Goal: Information Seeking & Learning: Learn about a topic

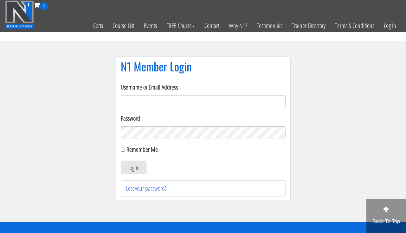
type input "[EMAIL_ADDRESS][DOMAIN_NAME]"
click at [138, 166] on button "Log In" at bounding box center [134, 166] width 26 height 13
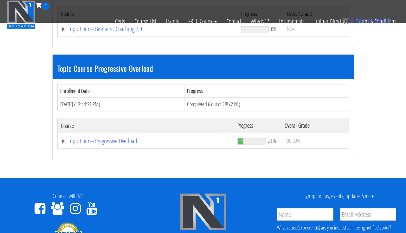
scroll to position [720, 0]
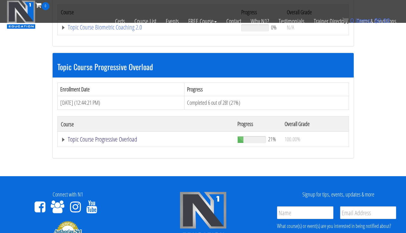
click at [121, 136] on link "Topic Course Progressive Overload" at bounding box center [146, 139] width 170 height 6
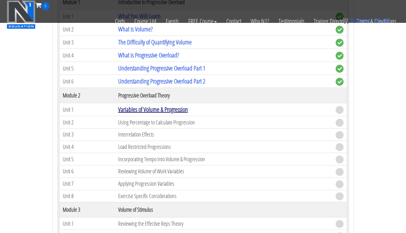
scroll to position [874, 0]
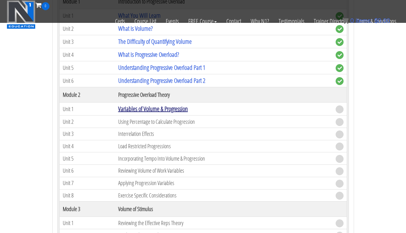
click at [138, 104] on link "Variables of Volume & Progression" at bounding box center [153, 108] width 70 height 9
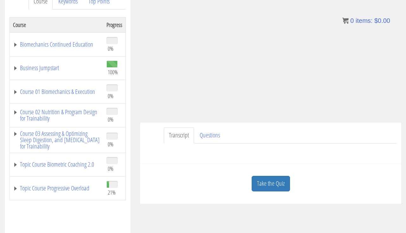
scroll to position [107, 0]
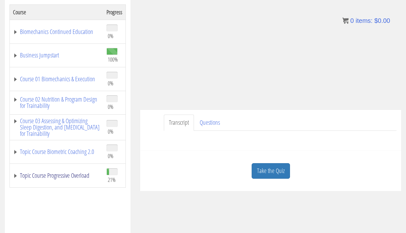
click at [77, 174] on link "Topic Course Progressive Overload" at bounding box center [56, 175] width 87 height 6
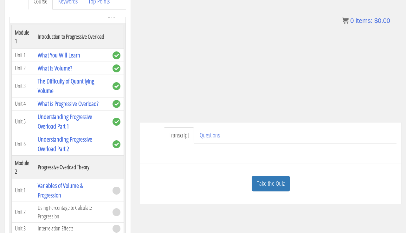
scroll to position [102, 0]
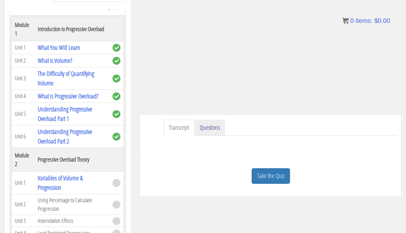
click at [215, 127] on link "Questions" at bounding box center [210, 128] width 30 height 16
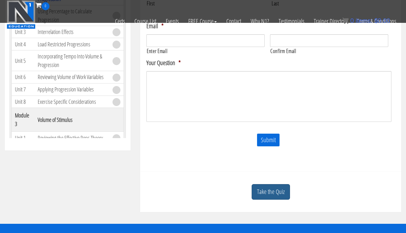
scroll to position [253, 0]
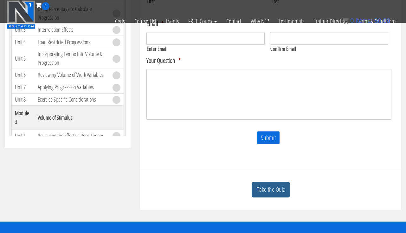
click at [265, 194] on link "Take the Quiz" at bounding box center [271, 190] width 38 height 16
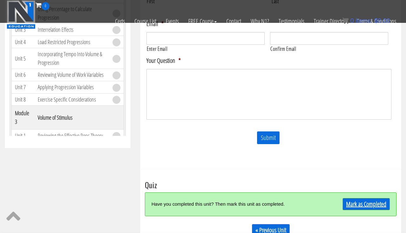
click at [345, 201] on link "Mark as Completed" at bounding box center [366, 204] width 47 height 12
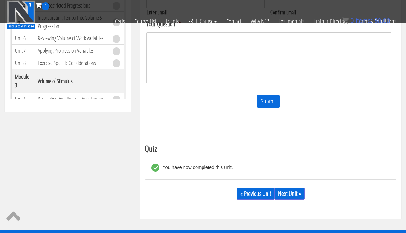
scroll to position [290, 0]
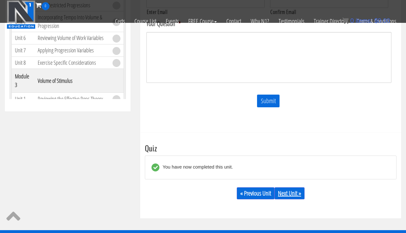
click at [294, 197] on link "Next Unit »" at bounding box center [290, 193] width 30 height 12
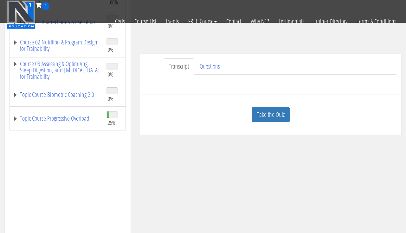
scroll to position [123, 0]
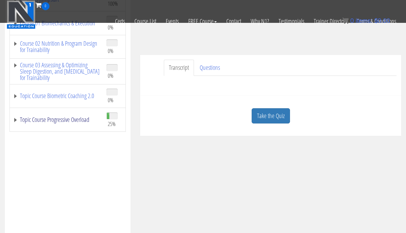
click at [88, 123] on link "Topic Course Progressive Overload" at bounding box center [56, 119] width 87 height 6
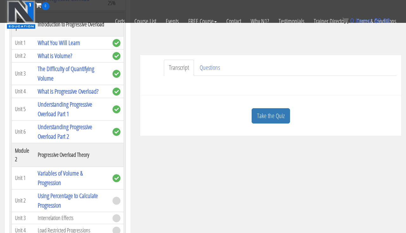
scroll to position [121, 0]
click at [267, 112] on link "Take the Quiz" at bounding box center [271, 116] width 38 height 16
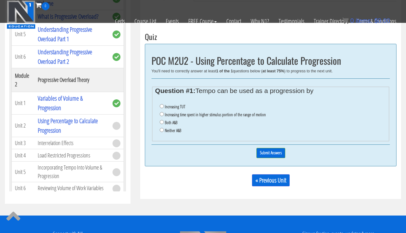
scroll to position [198, 0]
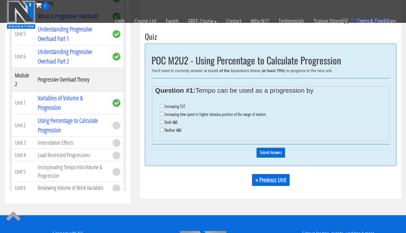
click at [188, 112] on label "Increasing time spent in higher stimulus portion of the range of motion" at bounding box center [215, 114] width 101 height 5
click at [164, 112] on input "Increasing time spent in higher stimulus portion of the range of motion" at bounding box center [162, 114] width 4 height 4
radio input "true"
click at [175, 120] on label "Both A&B" at bounding box center [171, 122] width 13 height 5
click at [164, 120] on input "Both A&B" at bounding box center [162, 122] width 4 height 4
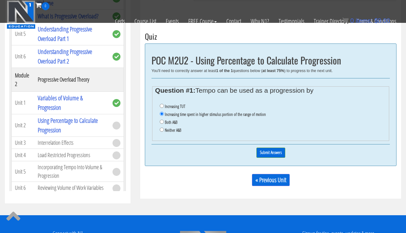
radio input "true"
click at [261, 147] on input "Submit Answers" at bounding box center [271, 152] width 29 height 10
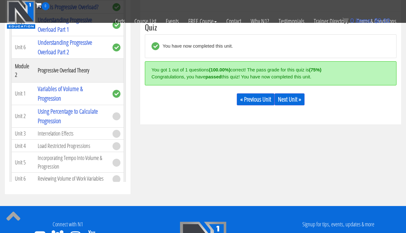
scroll to position [209, 0]
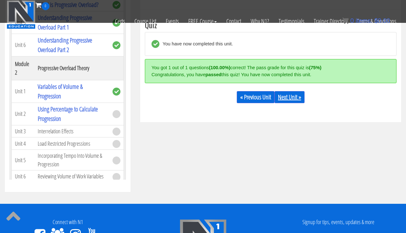
click at [289, 99] on link "Next Unit »" at bounding box center [290, 97] width 30 height 12
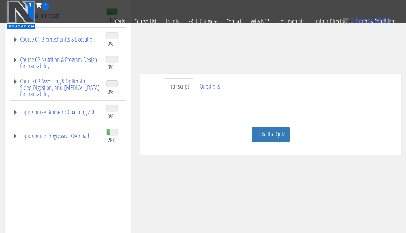
scroll to position [122, 0]
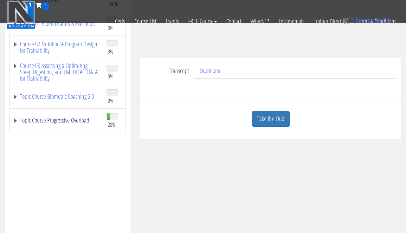
click at [72, 120] on link "Topic Course Progressive Overload" at bounding box center [56, 120] width 87 height 6
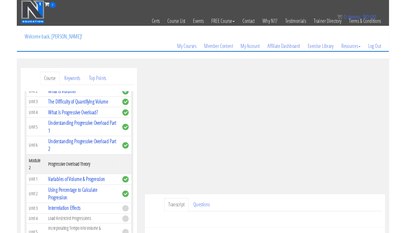
scroll to position [55, 0]
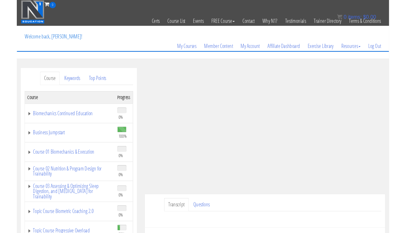
scroll to position [55, 0]
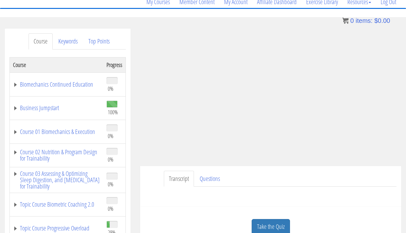
click at [277, 221] on link "Take the Quiz" at bounding box center [271, 227] width 38 height 16
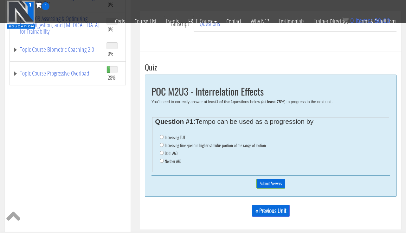
scroll to position [196, 0]
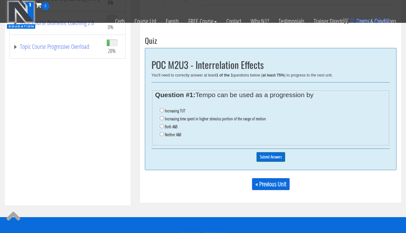
click at [166, 124] on label "Both A&B" at bounding box center [171, 126] width 13 height 5
click at [164, 124] on input "Both A&B" at bounding box center [162, 126] width 4 height 4
radio input "true"
click at [265, 154] on input "Submit Answers" at bounding box center [271, 157] width 29 height 10
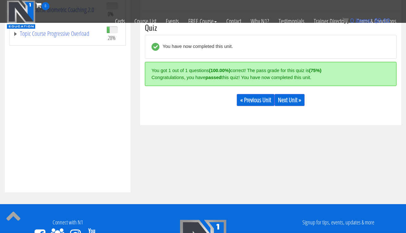
scroll to position [212, 0]
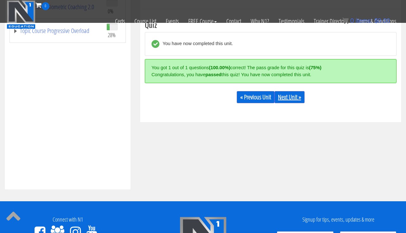
click at [285, 101] on link "Next Unit »" at bounding box center [290, 97] width 30 height 12
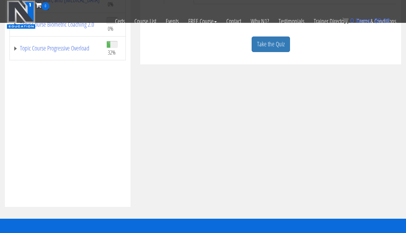
scroll to position [202, 0]
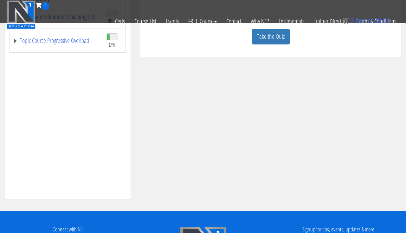
click at [82, 45] on td "Topic Course Progressive Overload" at bounding box center [57, 41] width 94 height 24
click at [83, 39] on link "Topic Course Progressive Overload" at bounding box center [56, 40] width 87 height 6
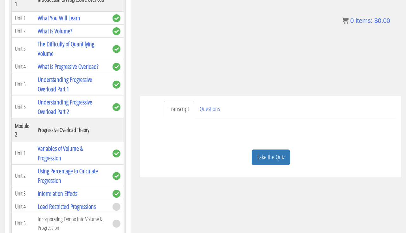
scroll to position [127, 0]
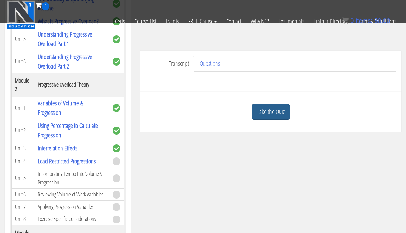
click at [265, 114] on link "Take the Quiz" at bounding box center [271, 112] width 38 height 16
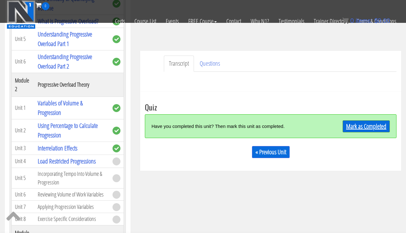
click at [344, 125] on link "Mark as Completed" at bounding box center [366, 126] width 47 height 12
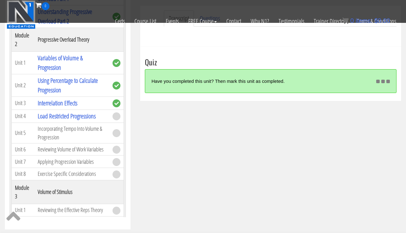
scroll to position [175, 0]
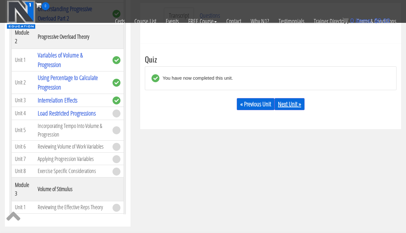
click at [282, 105] on link "Next Unit »" at bounding box center [290, 104] width 30 height 12
